Goal: Task Accomplishment & Management: Manage account settings

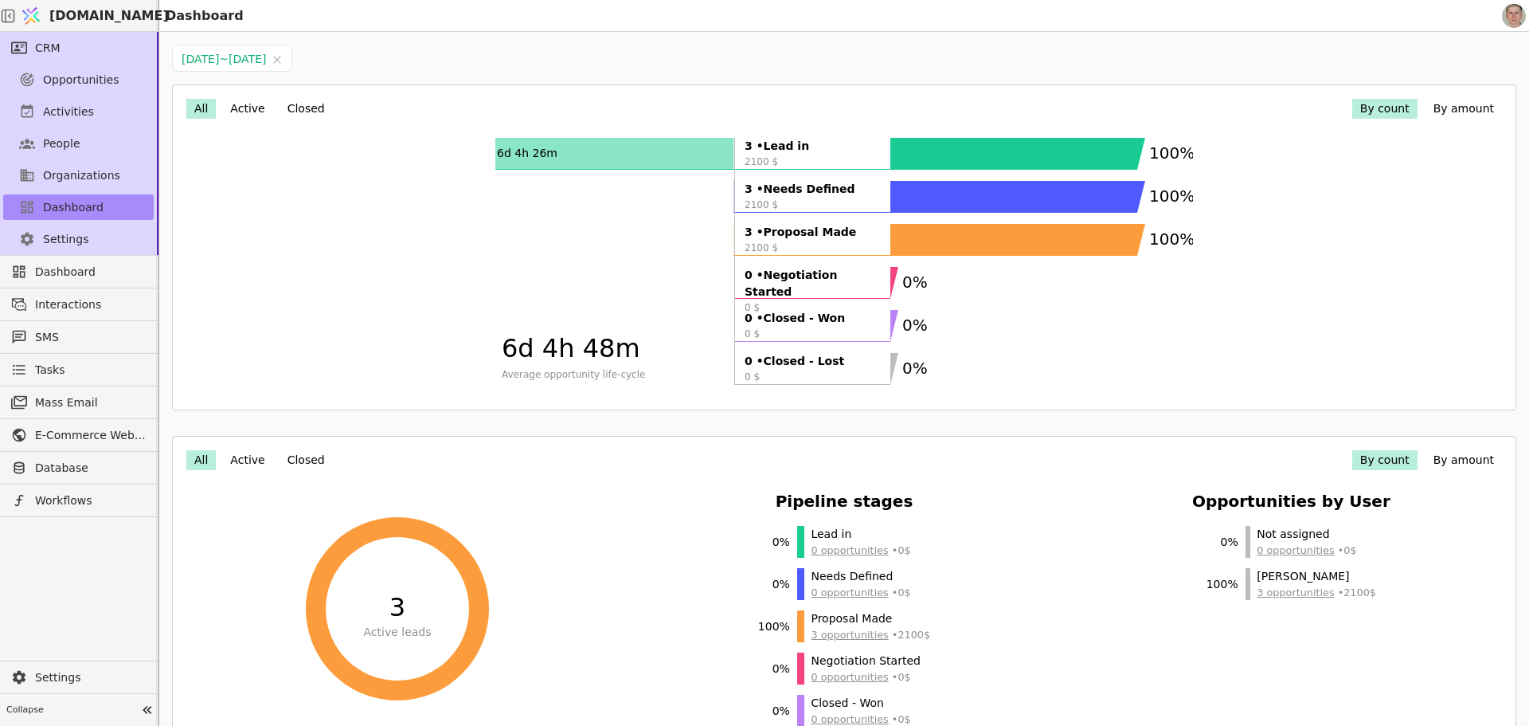
scroll to position [29, 0]
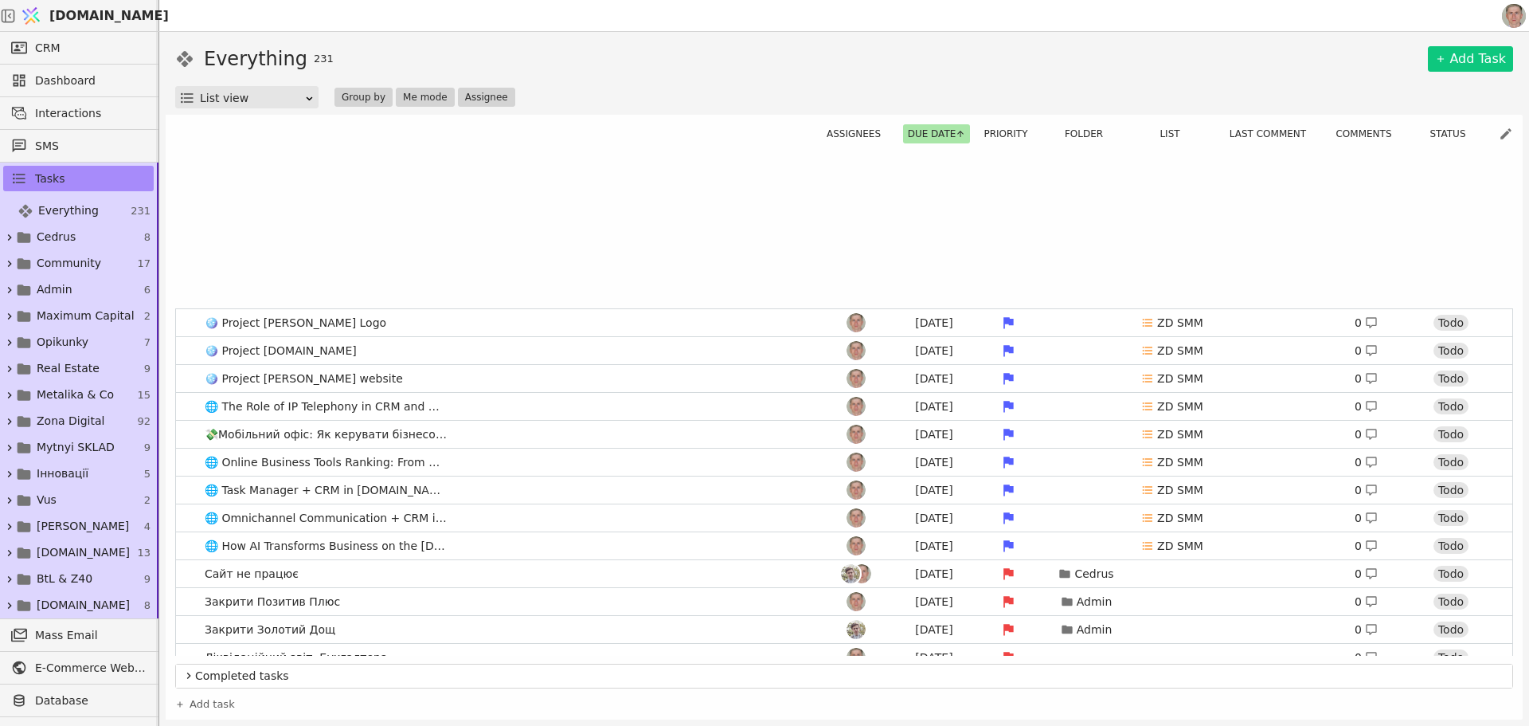
scroll to position [1832, 0]
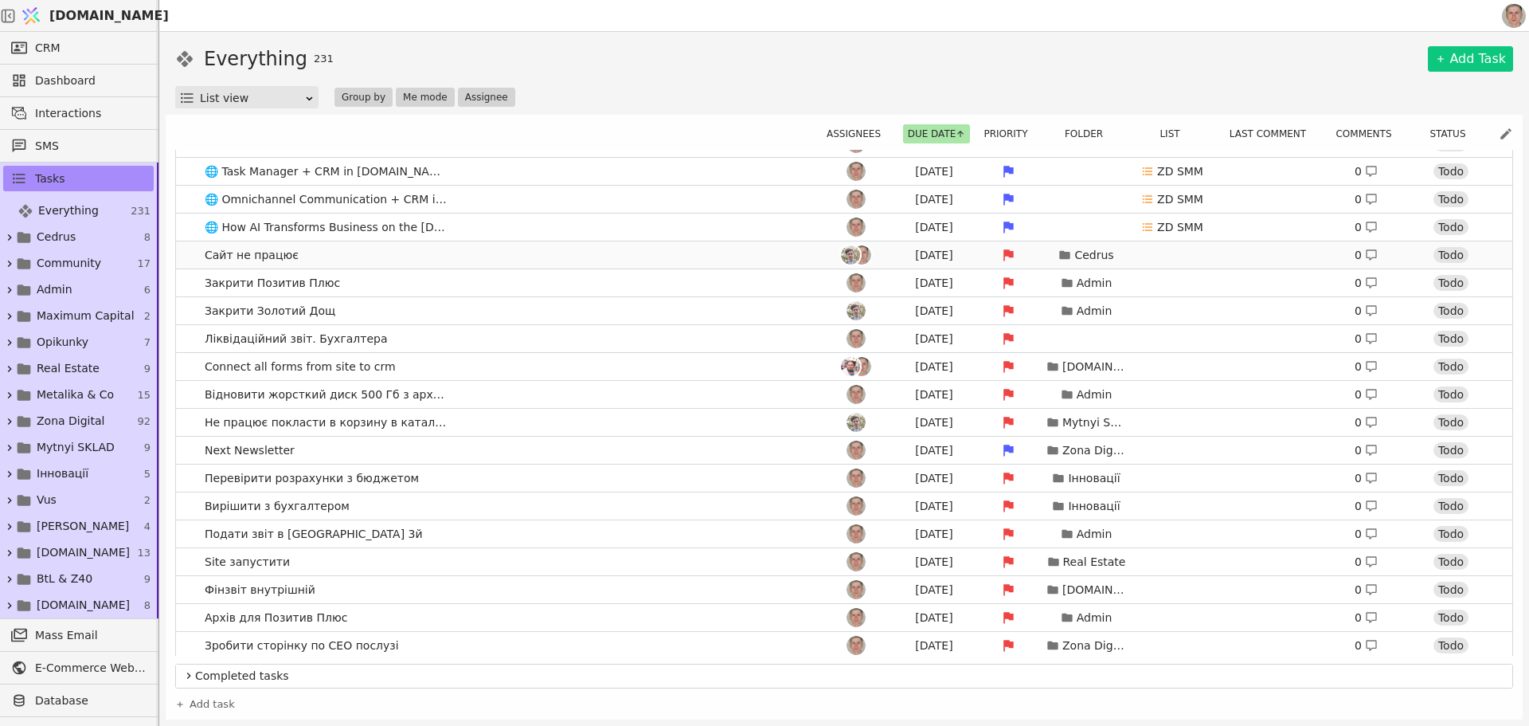
click at [485, 245] on link "Сайт не працює [DATE] Cedrus 0 Todo" at bounding box center [844, 254] width 1337 height 27
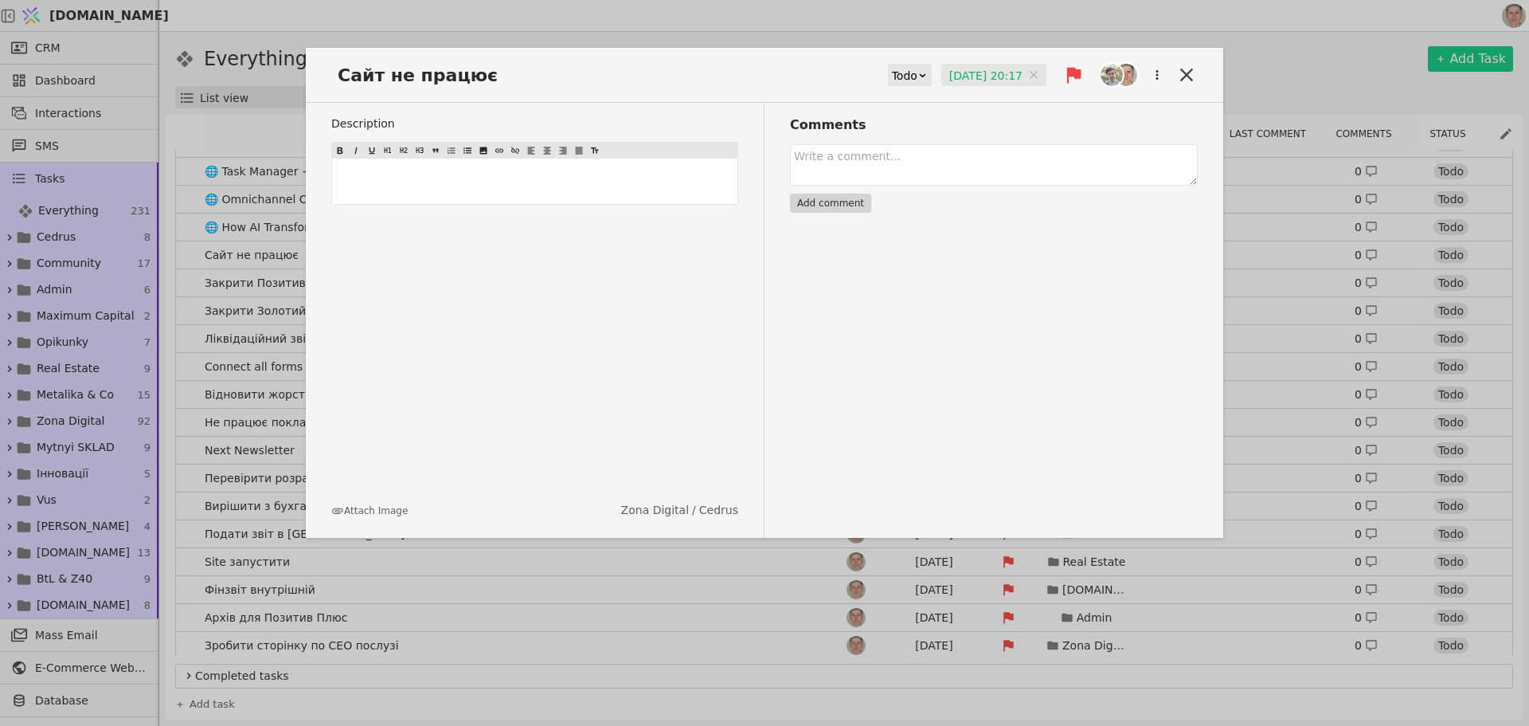
click at [982, 75] on input "[DATE] 20:17" at bounding box center [994, 76] width 105 height 24
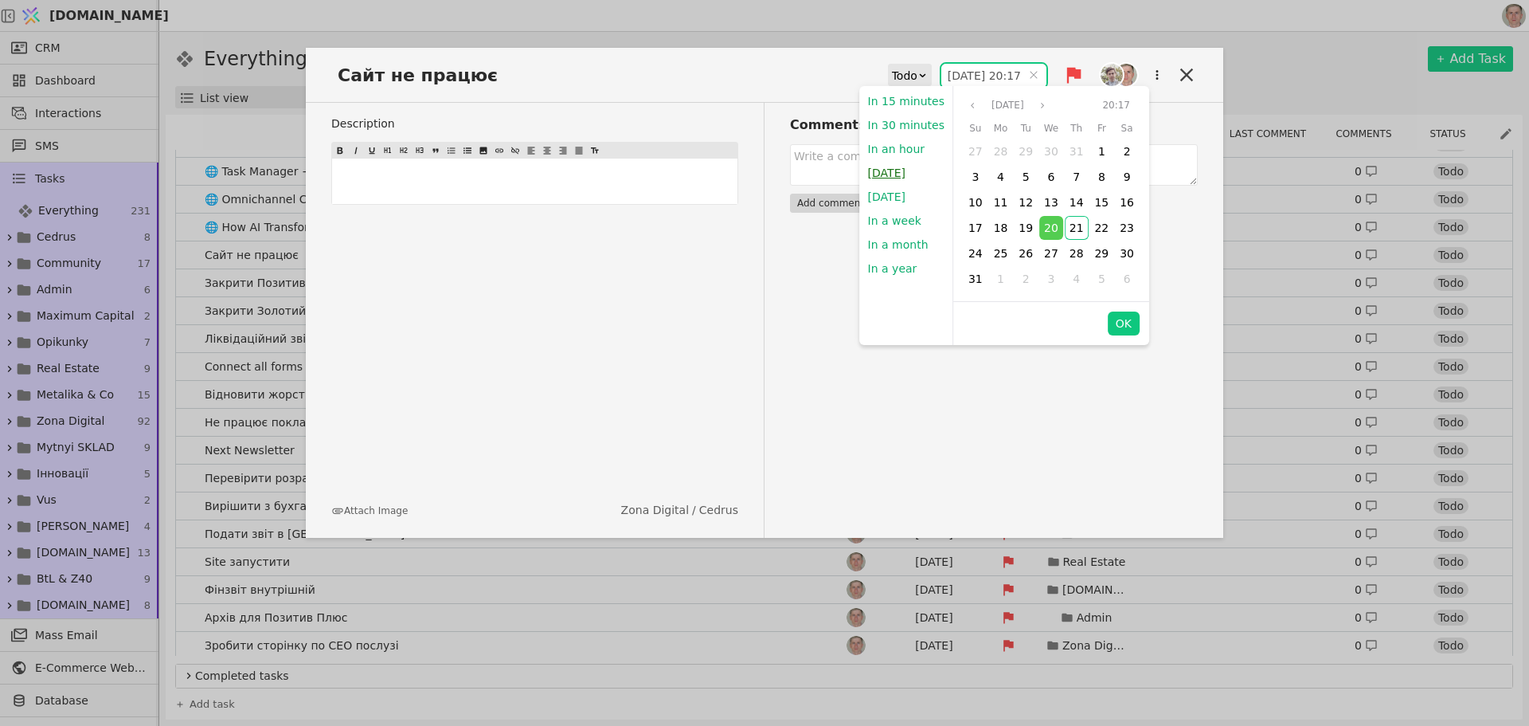
click at [893, 172] on button "[DATE]" at bounding box center [886, 173] width 53 height 24
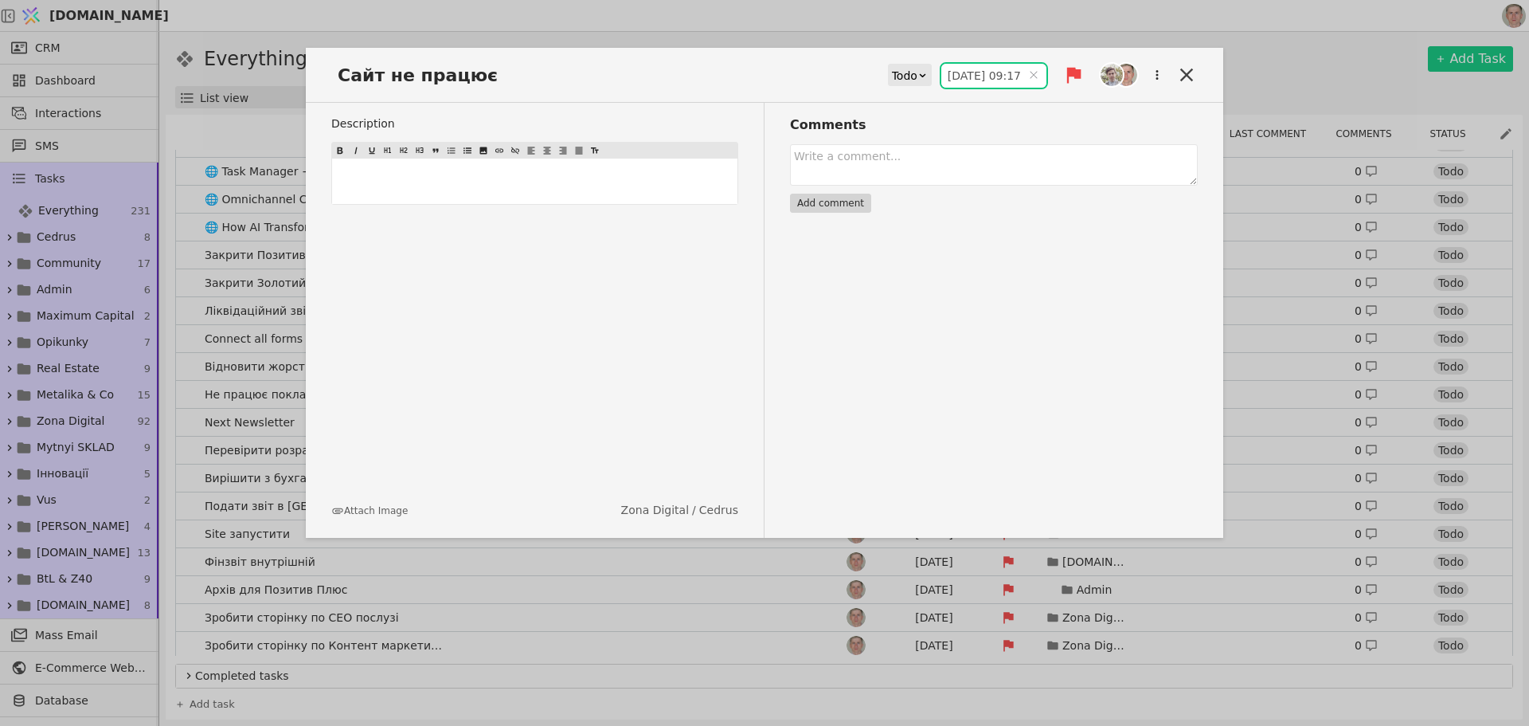
type input "[DATE] 09:17"
click at [1184, 74] on icon at bounding box center [1187, 75] width 22 height 22
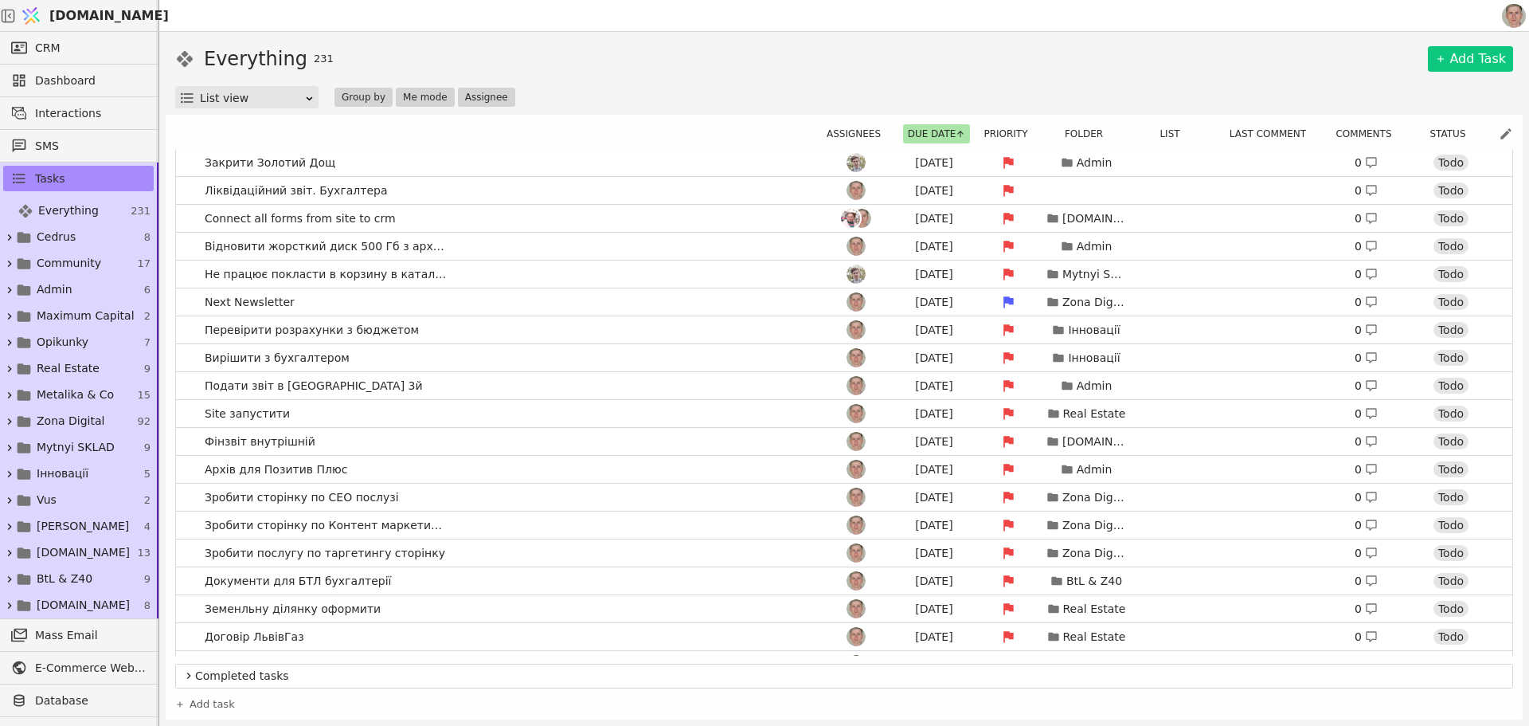
scroll to position [1991, 0]
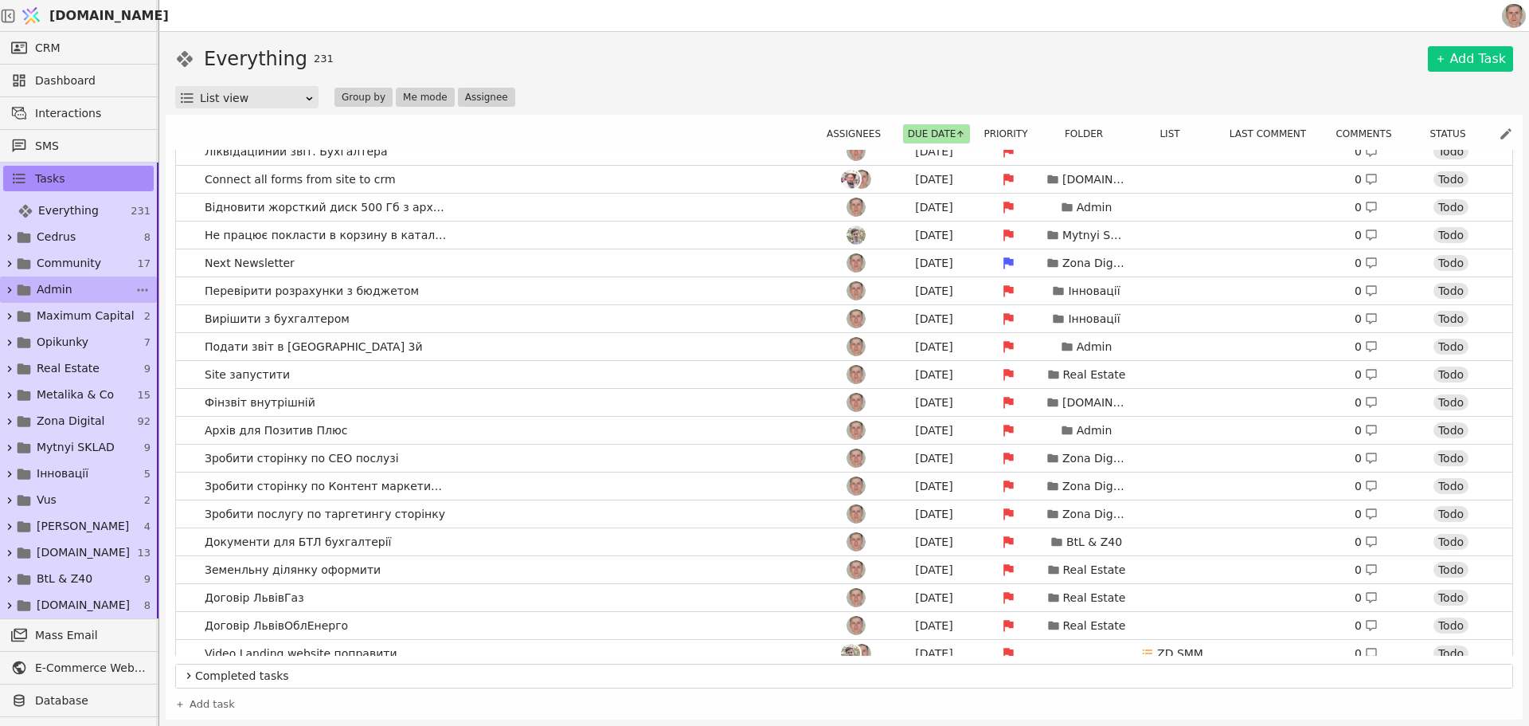
click at [57, 287] on span "Admin" at bounding box center [55, 289] width 36 height 17
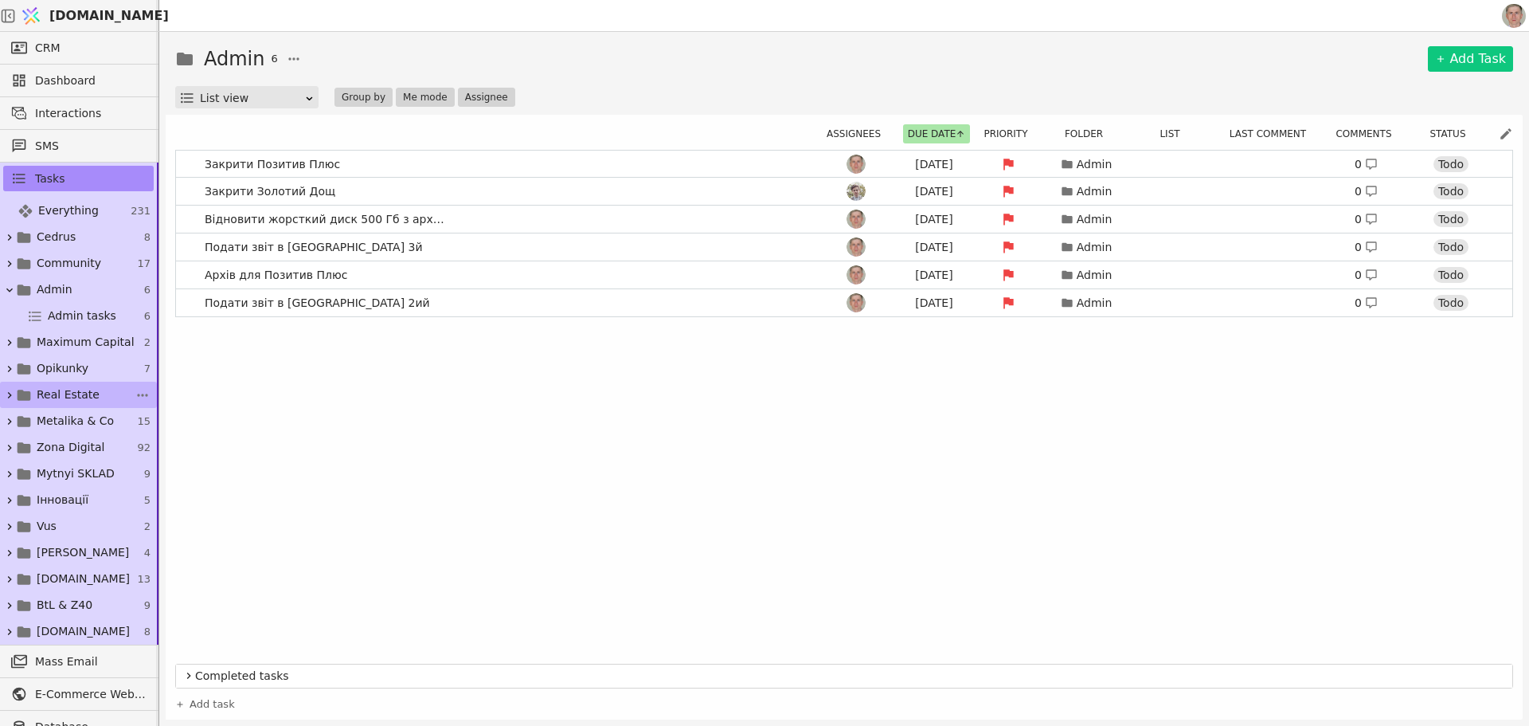
click at [84, 387] on span "Real Estate" at bounding box center [68, 394] width 63 height 17
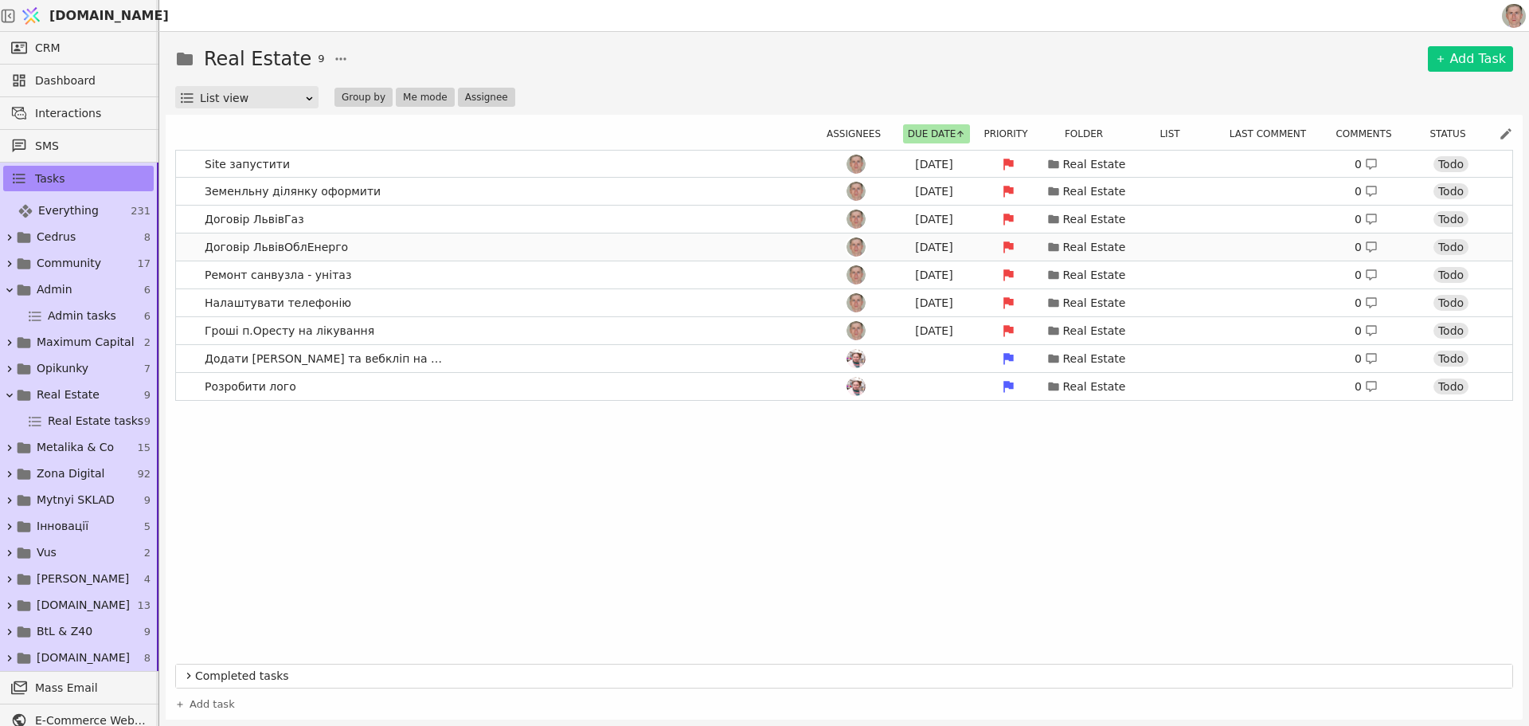
click at [444, 244] on link "Договір ЛьвівОблЕнерго [DATE] Real Estate 0 Todo" at bounding box center [844, 246] width 1337 height 27
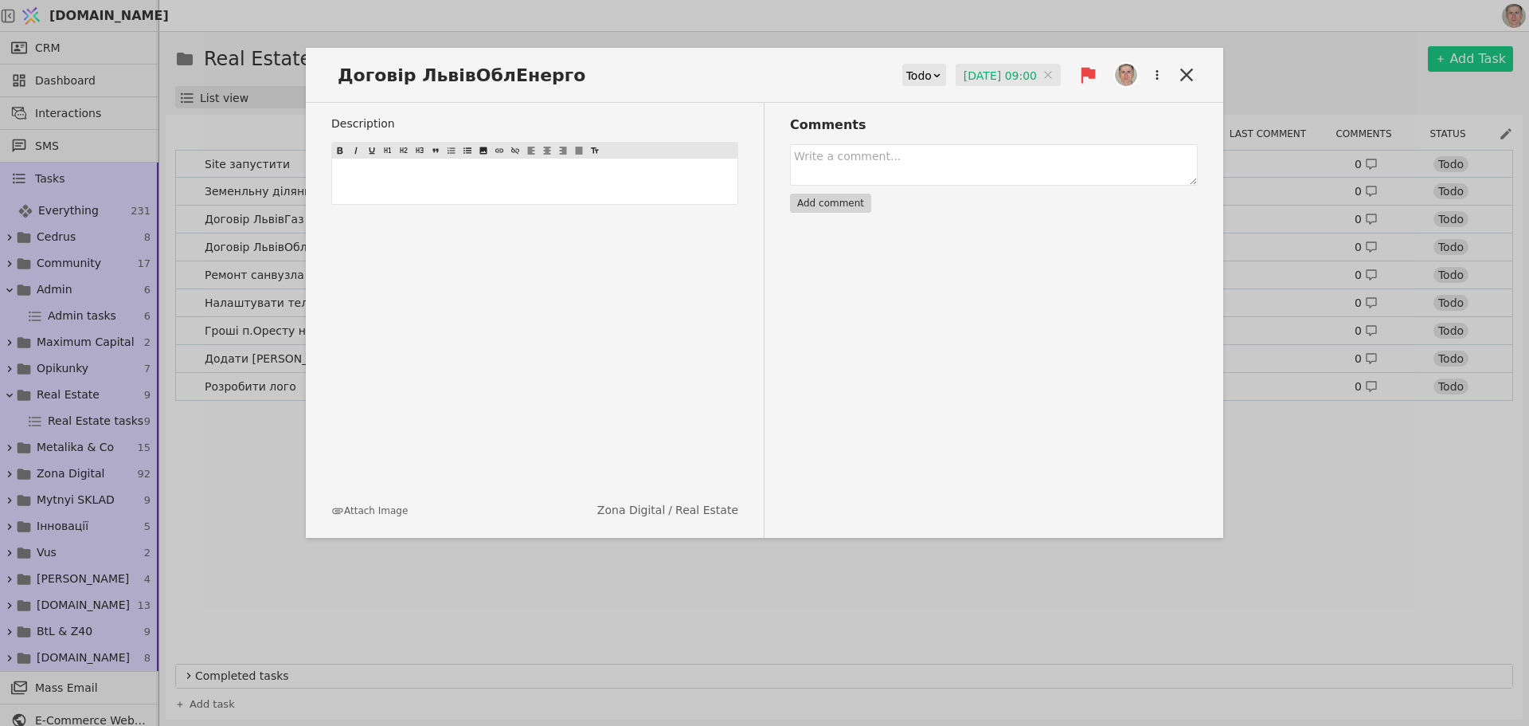
click at [386, 200] on div "﻿" at bounding box center [534, 181] width 405 height 45
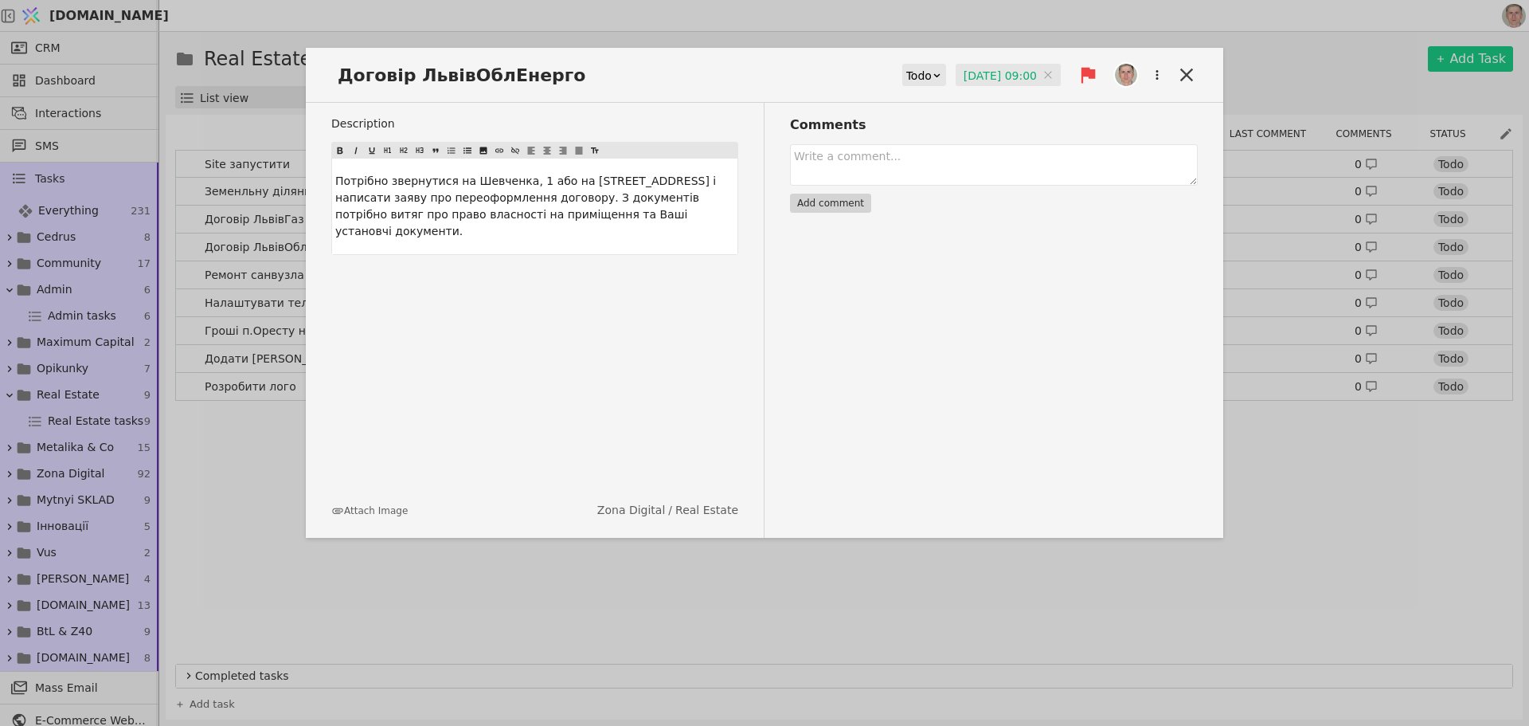
click at [615, 178] on span "Потрібно звернутися на Шевченка, 1 або на [STREET_ADDRESS] і написати заяву про…" at bounding box center [527, 205] width 385 height 63
click at [394, 206] on span "і написати заяву про переоформлення договору. З документів потрібно витяг про п…" at bounding box center [522, 225] width 374 height 46
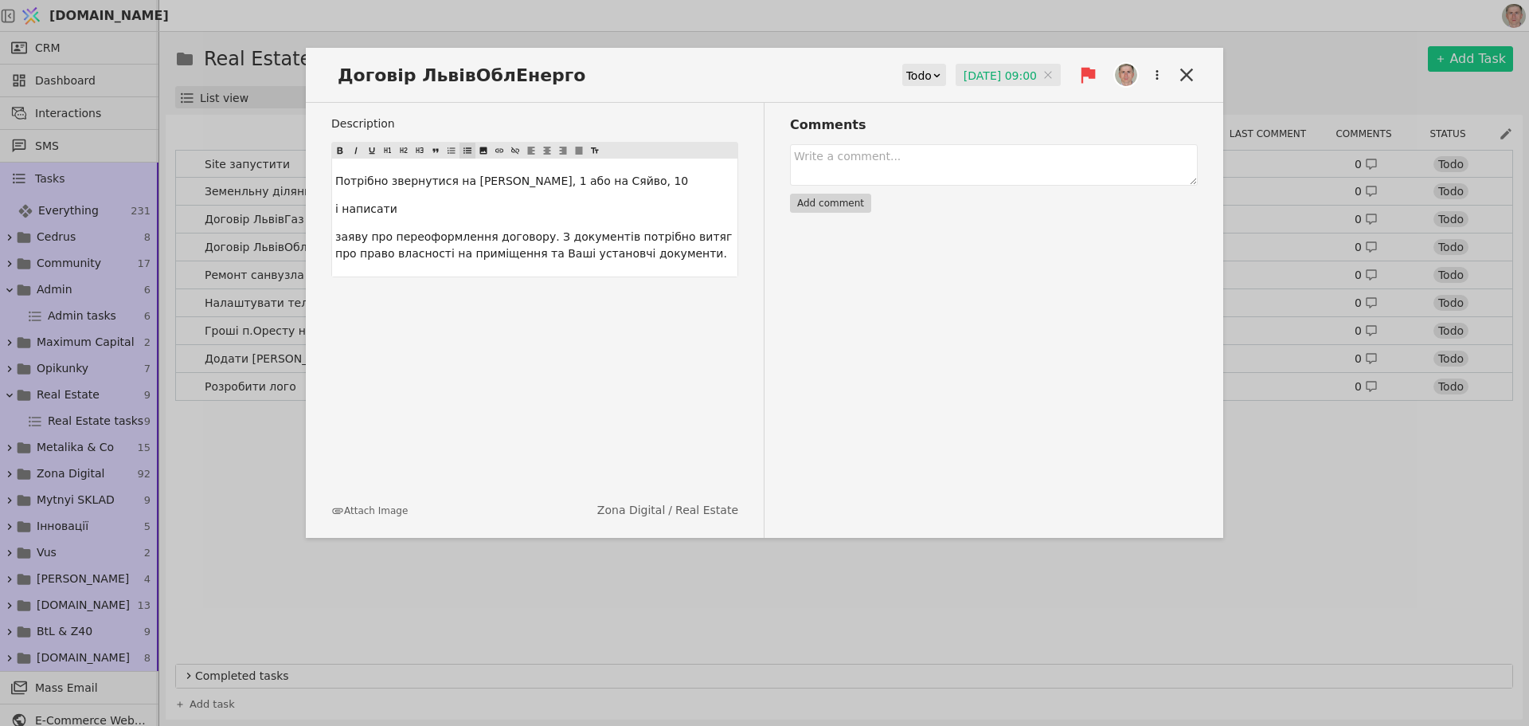
click at [468, 149] on icon at bounding box center [468, 150] width 10 height 19
click at [567, 234] on span "заяву про переоформлення договору. З документів потрібно витяг про право власно…" at bounding box center [549, 253] width 364 height 46
click at [452, 268] on span "З документів потрібно витяг про право власності на приміщення та Ваші установчі…" at bounding box center [529, 272] width 389 height 29
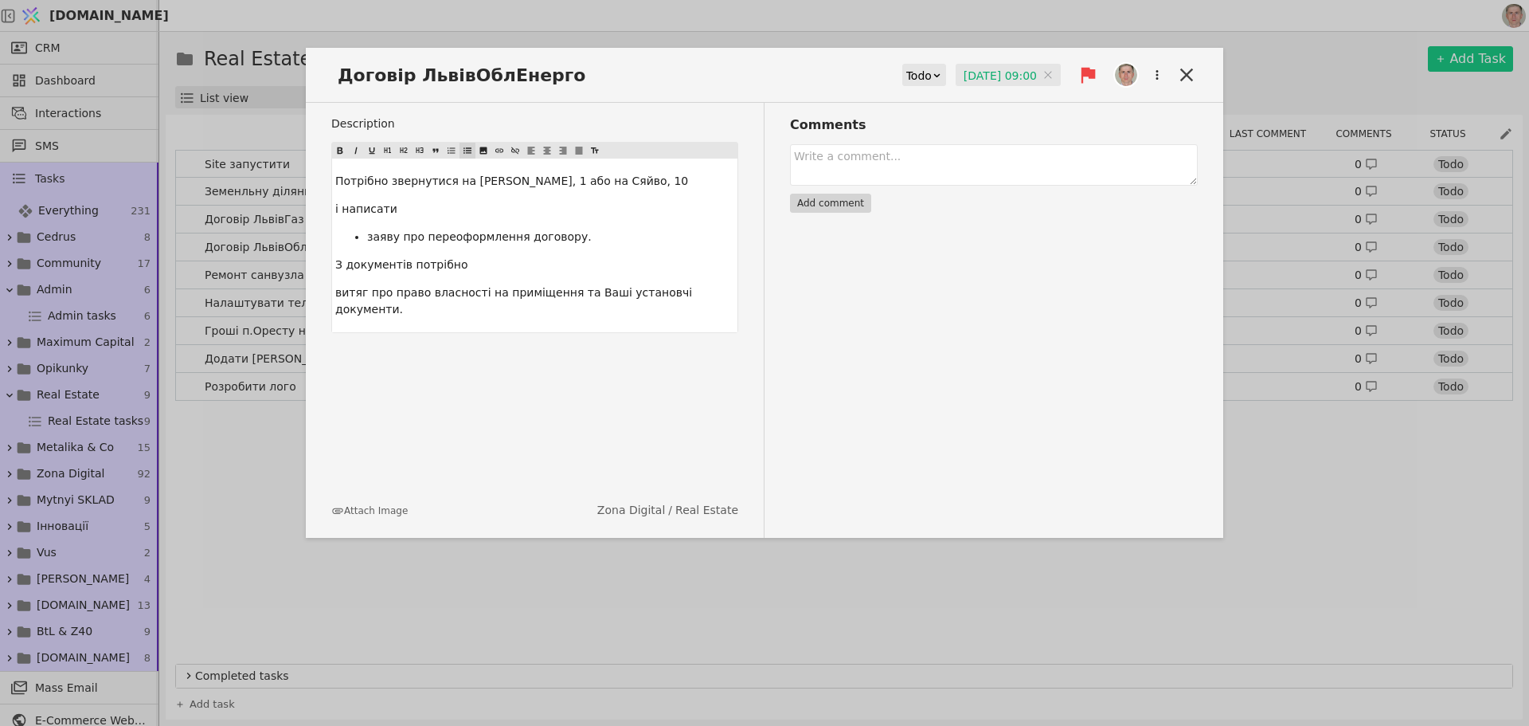
click at [469, 146] on icon at bounding box center [468, 150] width 10 height 19
click at [601, 294] on span "витяг про право власності на приміщення та Ваші установчі документи." at bounding box center [547, 300] width 361 height 29
click at [513, 323] on p "Ваші установчі документи." at bounding box center [550, 320] width 367 height 17
click at [990, 80] on input "[DATE] 09:00" at bounding box center [1008, 76] width 105 height 24
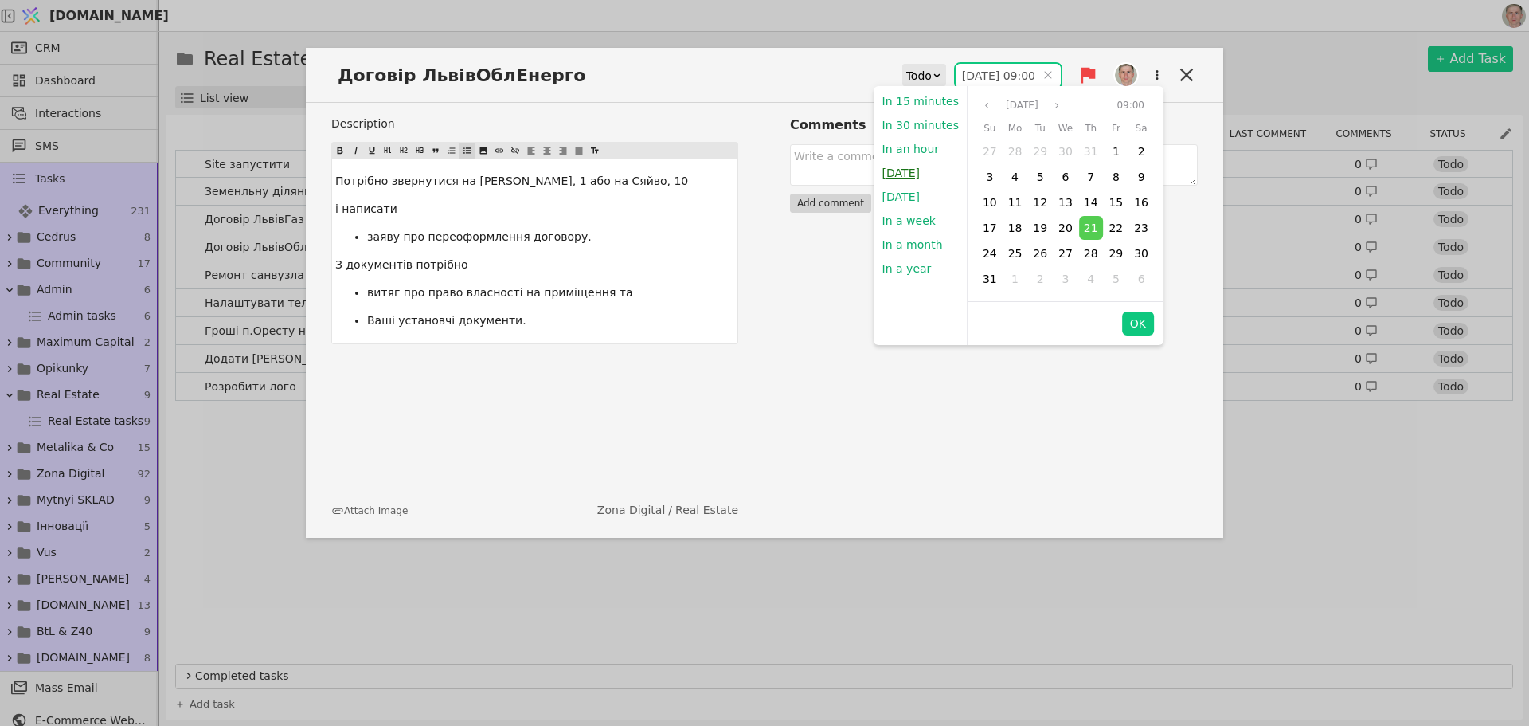
click at [902, 172] on button "[DATE]" at bounding box center [901, 173] width 53 height 24
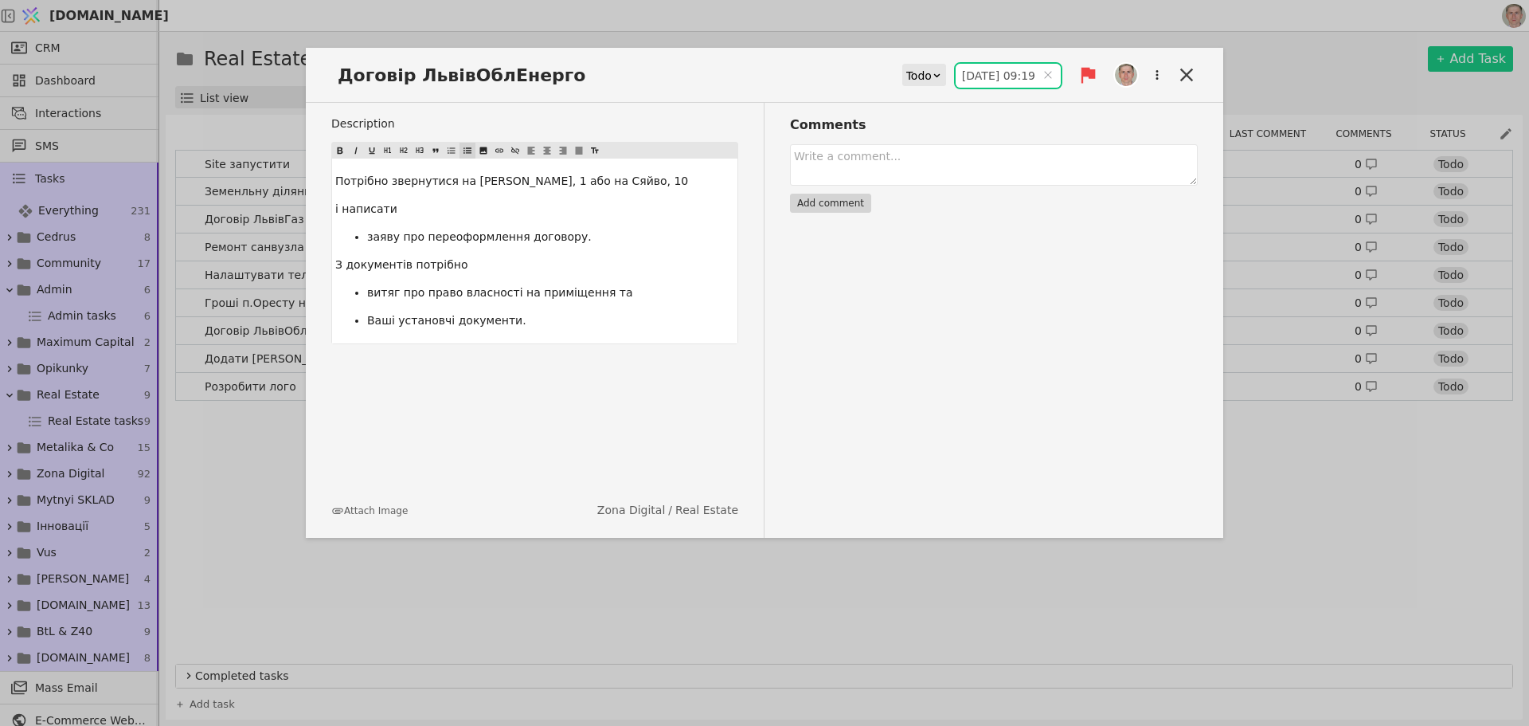
type input "[DATE] 09:19"
click at [1186, 70] on icon at bounding box center [1187, 75] width 22 height 22
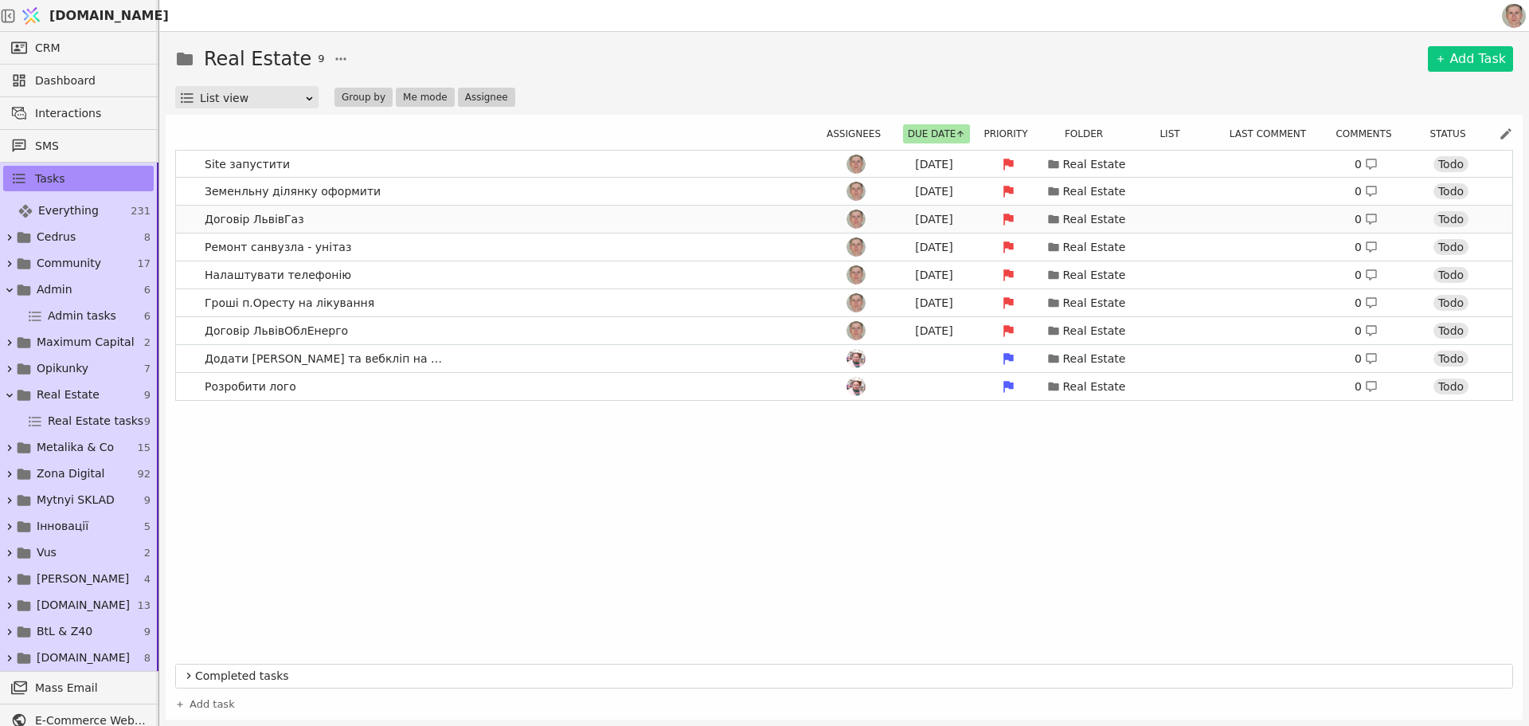
click at [466, 225] on link "Договір ЛьвівГаз [DATE] Real Estate 0 Todo" at bounding box center [844, 219] width 1337 height 27
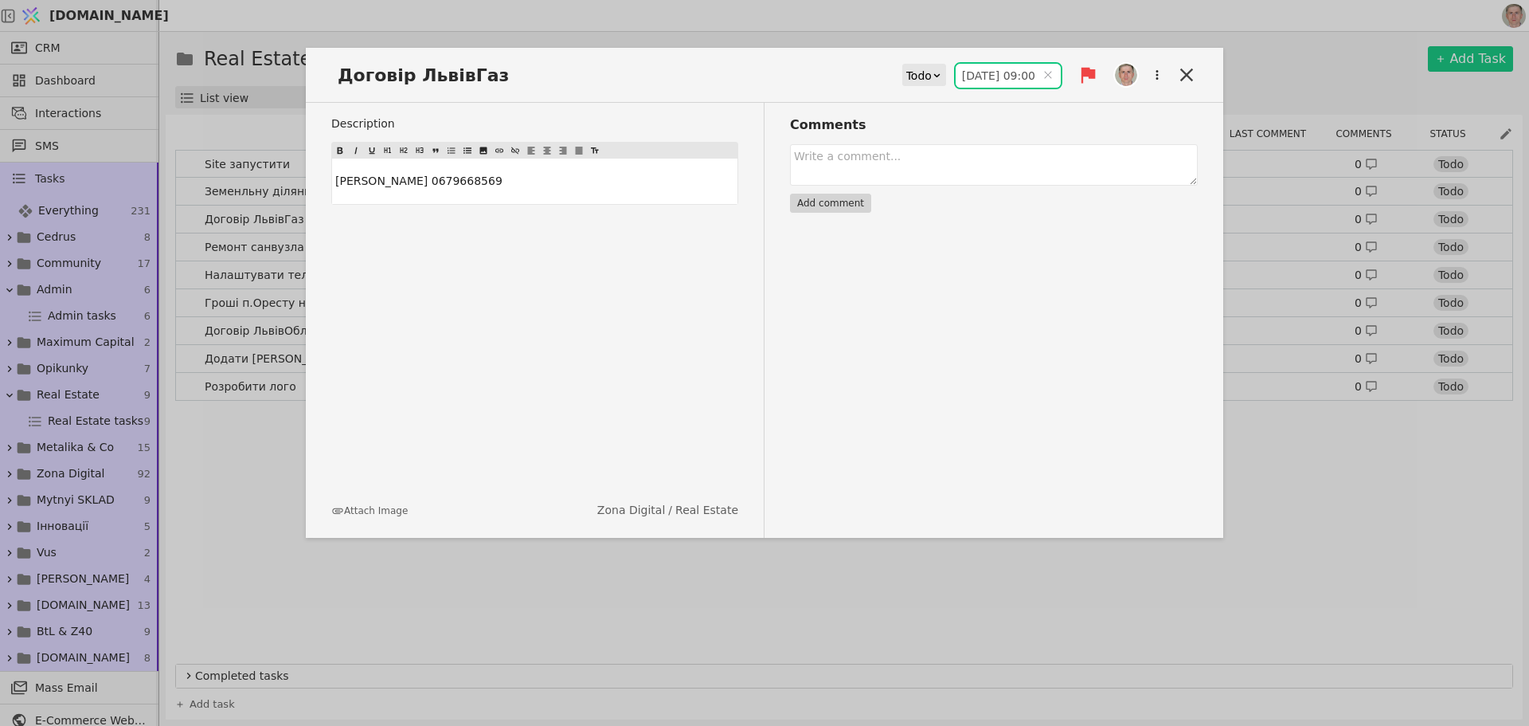
click at [994, 81] on input "[DATE] 09:00" at bounding box center [1008, 76] width 105 height 24
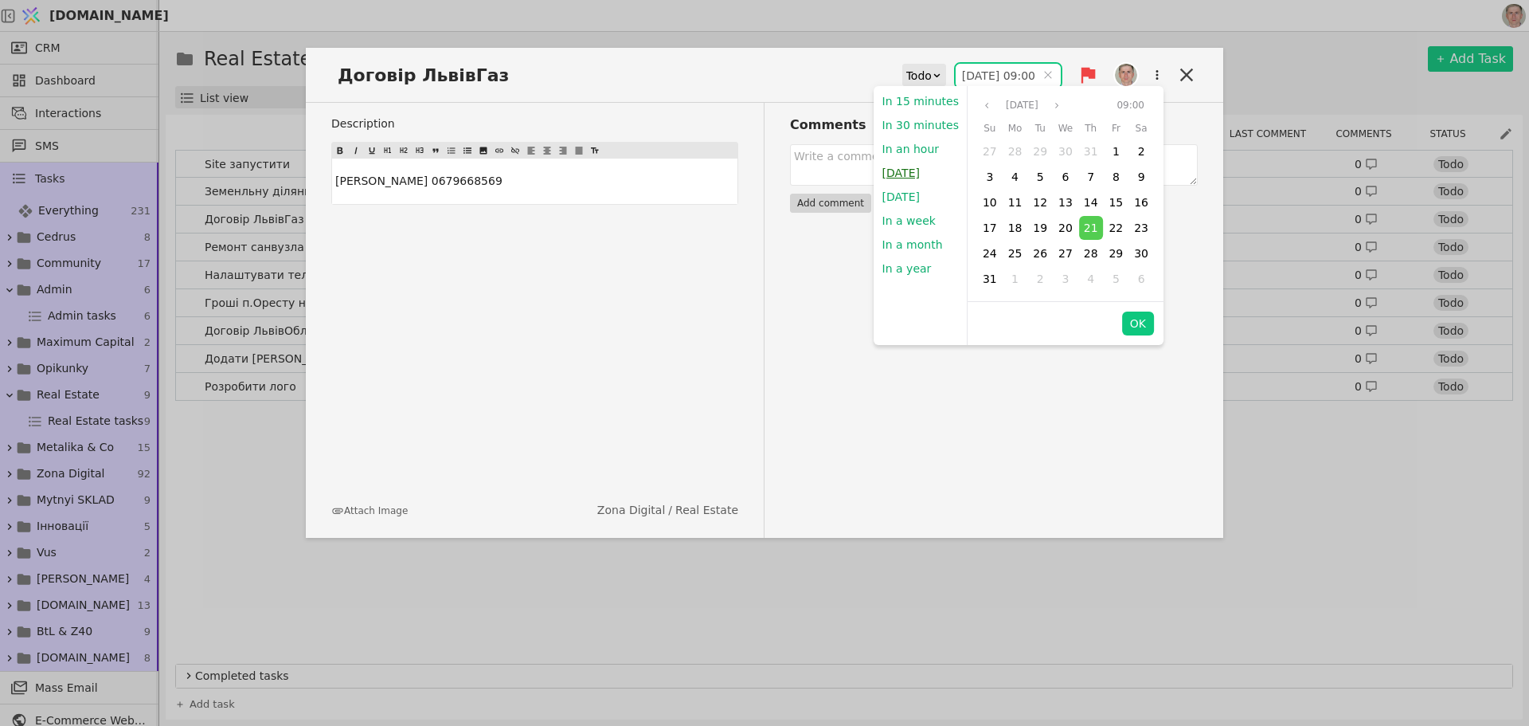
click at [903, 175] on button "[DATE]" at bounding box center [901, 173] width 53 height 24
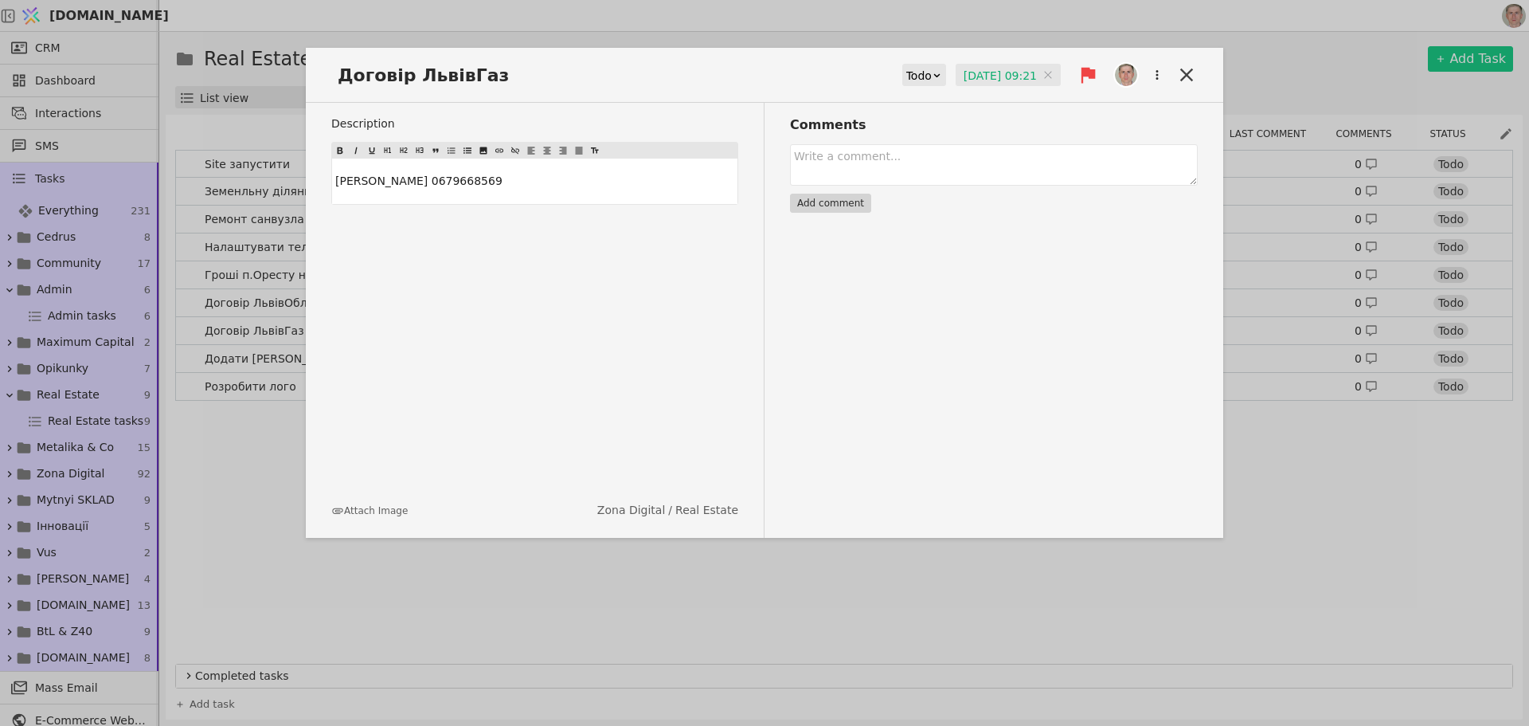
click at [1009, 72] on input "[DATE] 09:21" at bounding box center [1008, 76] width 105 height 24
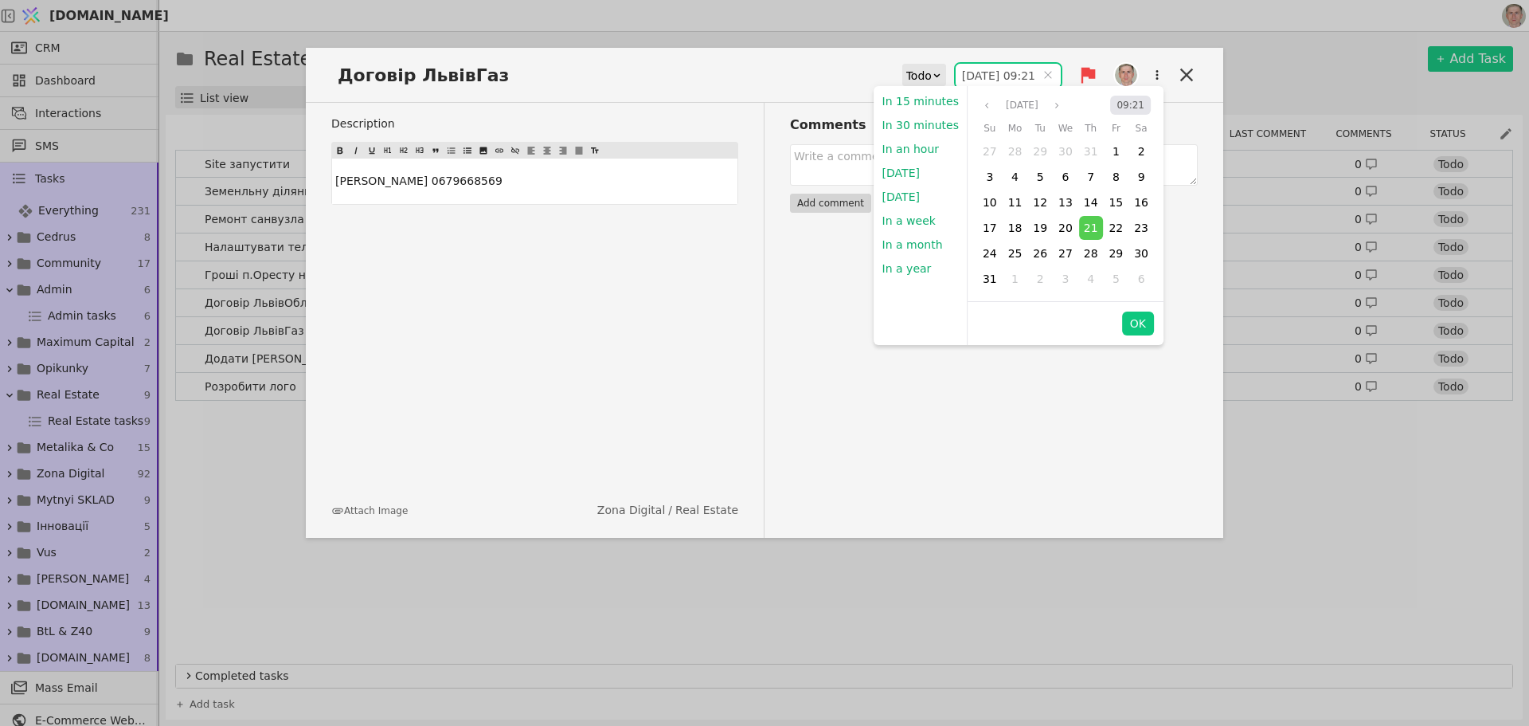
click at [1125, 107] on button "09:21" at bounding box center [1130, 105] width 41 height 19
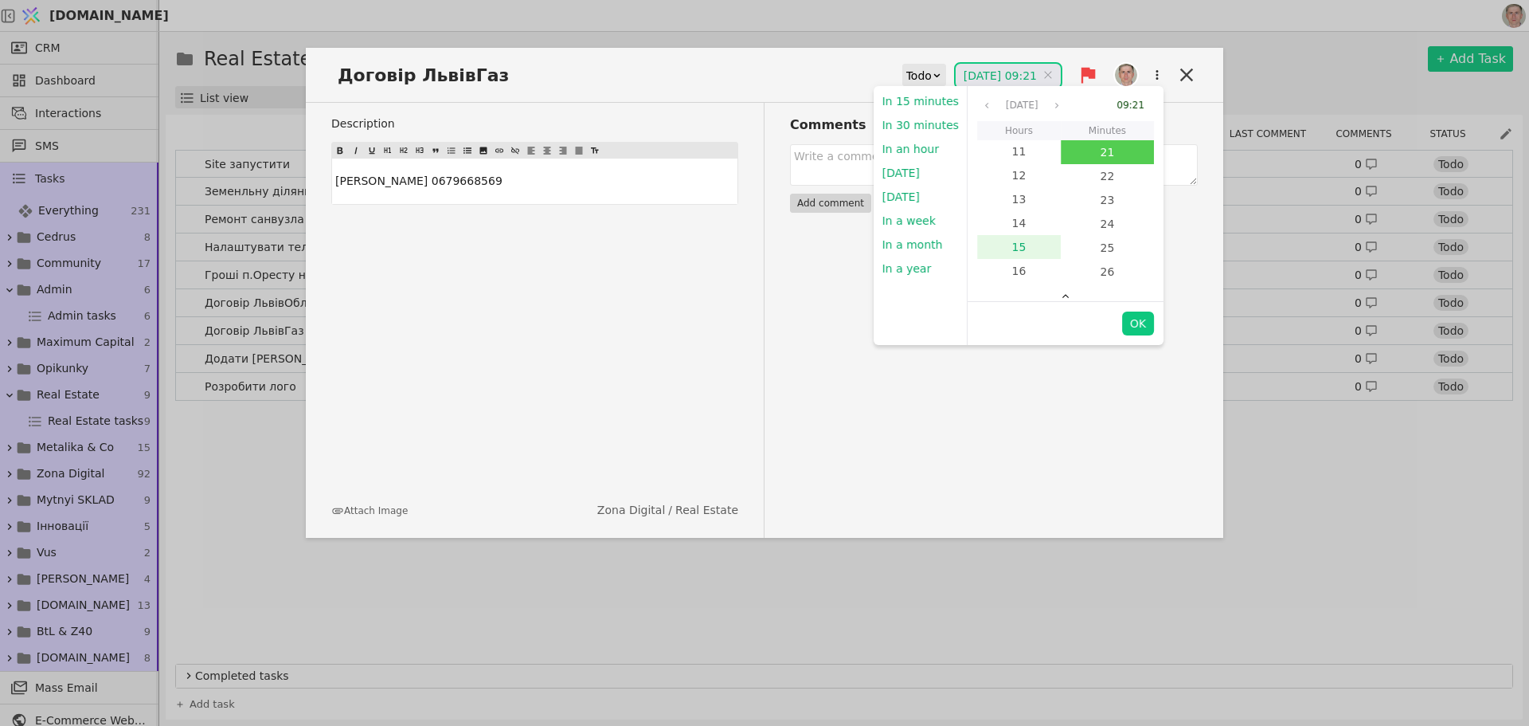
click at [1014, 227] on link "14" at bounding box center [1019, 223] width 84 height 24
click at [1106, 153] on link "0" at bounding box center [1107, 152] width 93 height 24
drag, startPoint x: 1130, startPoint y: 320, endPoint x: 1024, endPoint y: 255, distance: 123.8
click at [1130, 320] on button "OK" at bounding box center [1138, 323] width 32 height 24
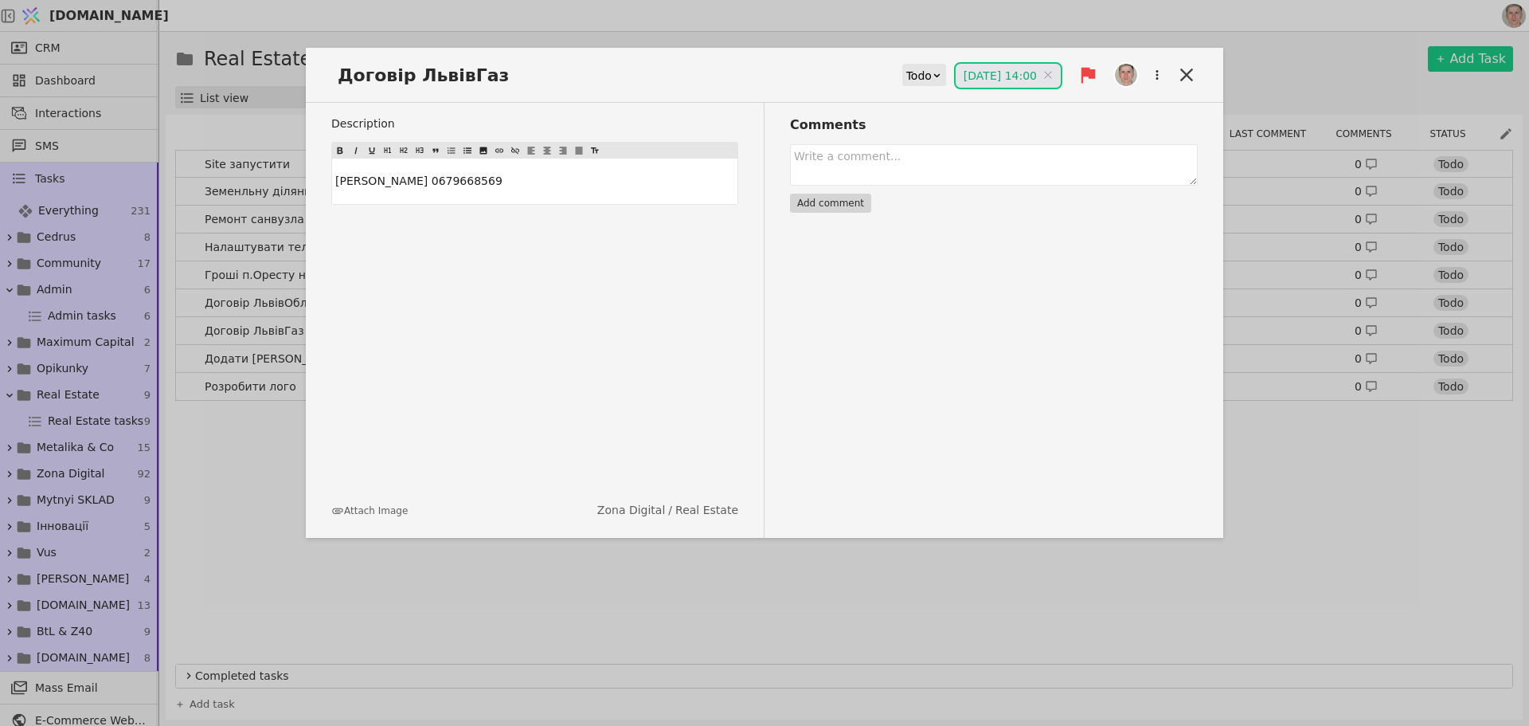
type input "[DATE] 14:00"
click at [1184, 73] on icon at bounding box center [1187, 75] width 22 height 22
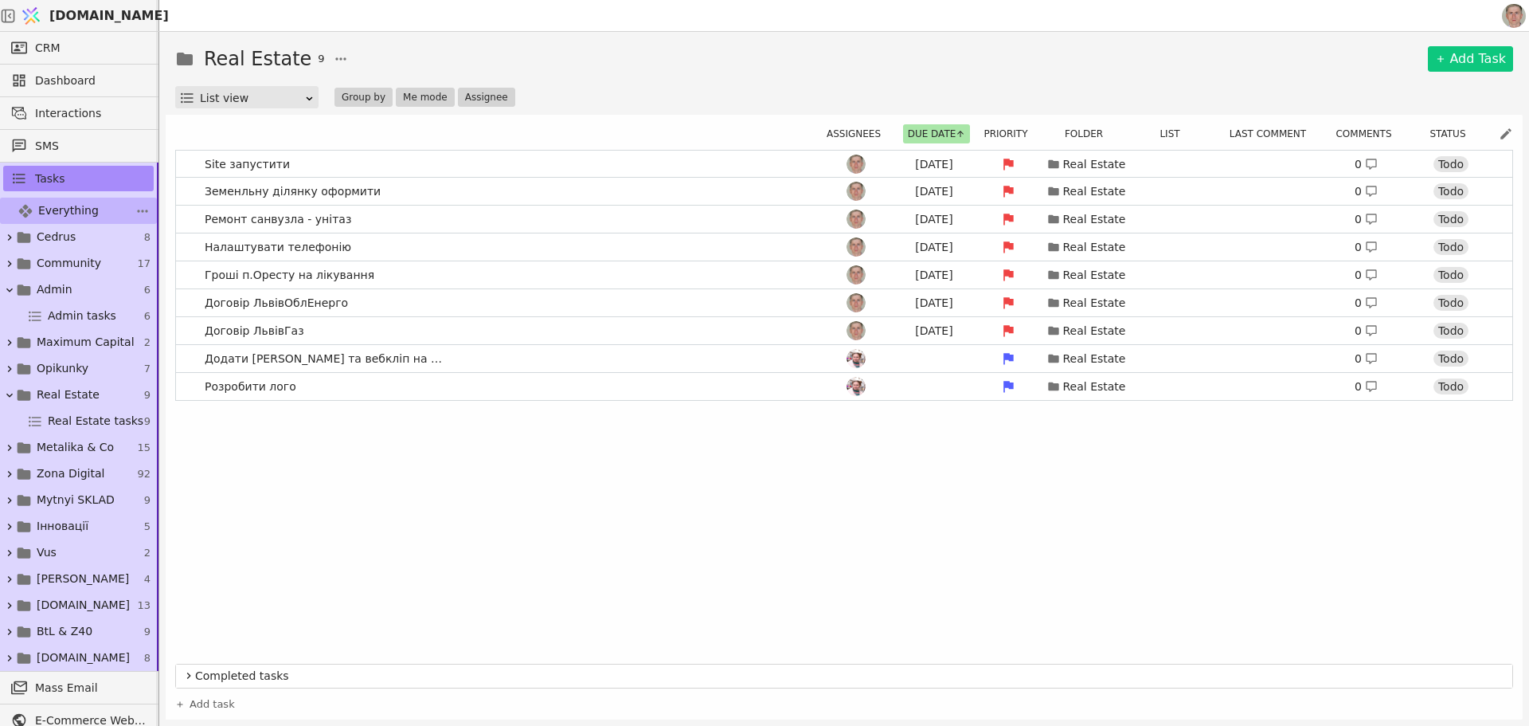
click at [99, 209] on link "Everything 231" at bounding box center [78, 211] width 157 height 26
